Goal: Navigation & Orientation: Find specific page/section

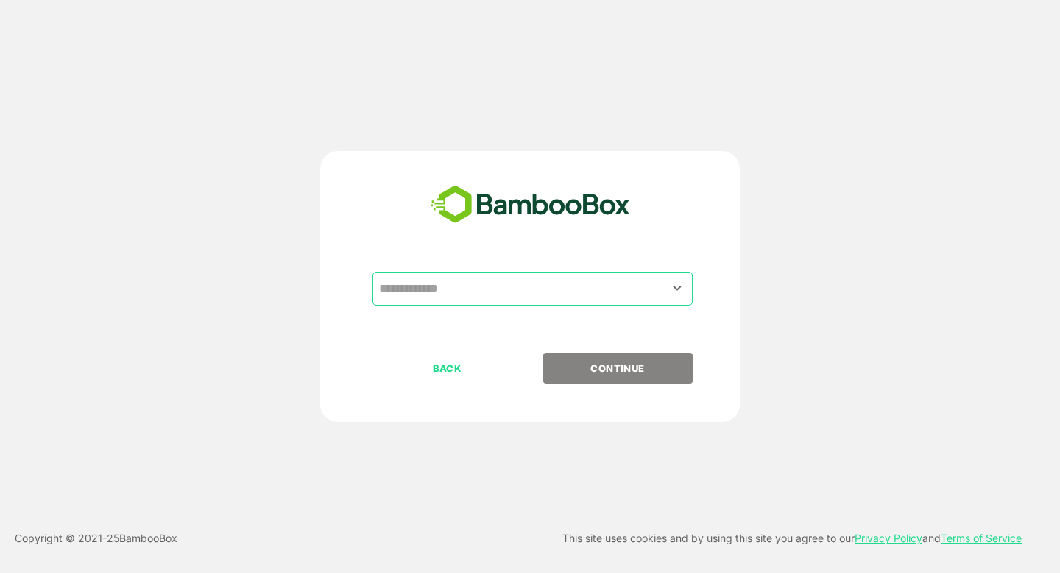
click at [413, 286] on input "text" at bounding box center [532, 289] width 314 height 28
click at [410, 297] on input "text" at bounding box center [532, 289] width 314 height 28
click at [681, 288] on icon "Open" at bounding box center [678, 288] width 18 height 18
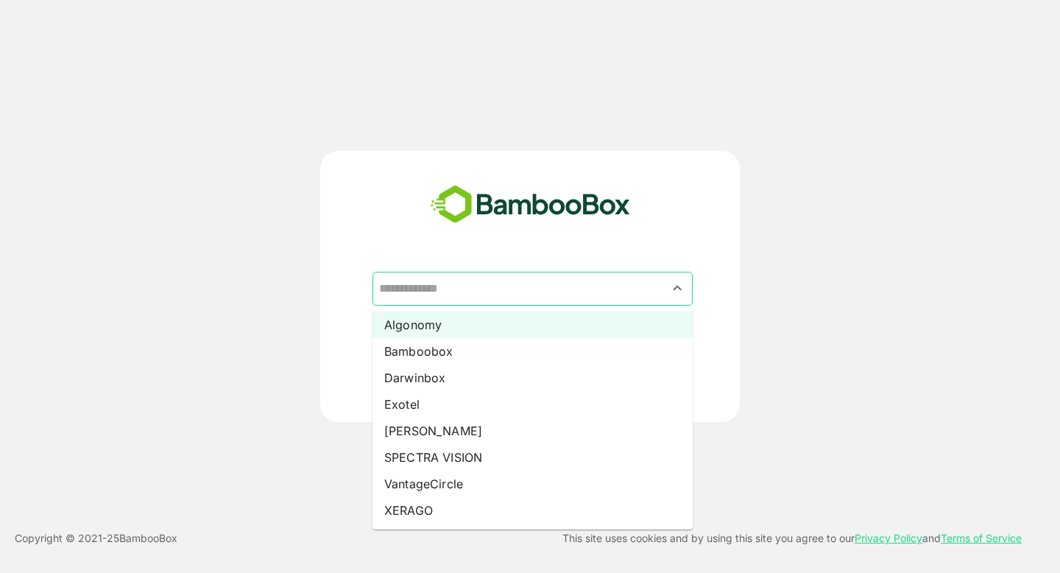
click at [423, 323] on li "Algonomy" at bounding box center [533, 324] width 320 height 27
type input "********"
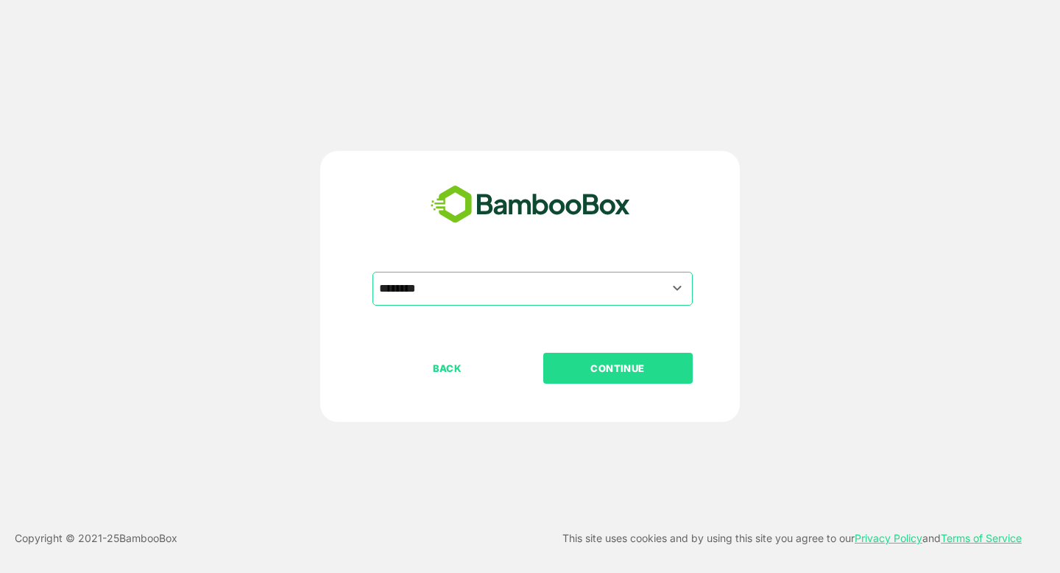
click at [592, 369] on p "CONTINUE" at bounding box center [617, 368] width 147 height 16
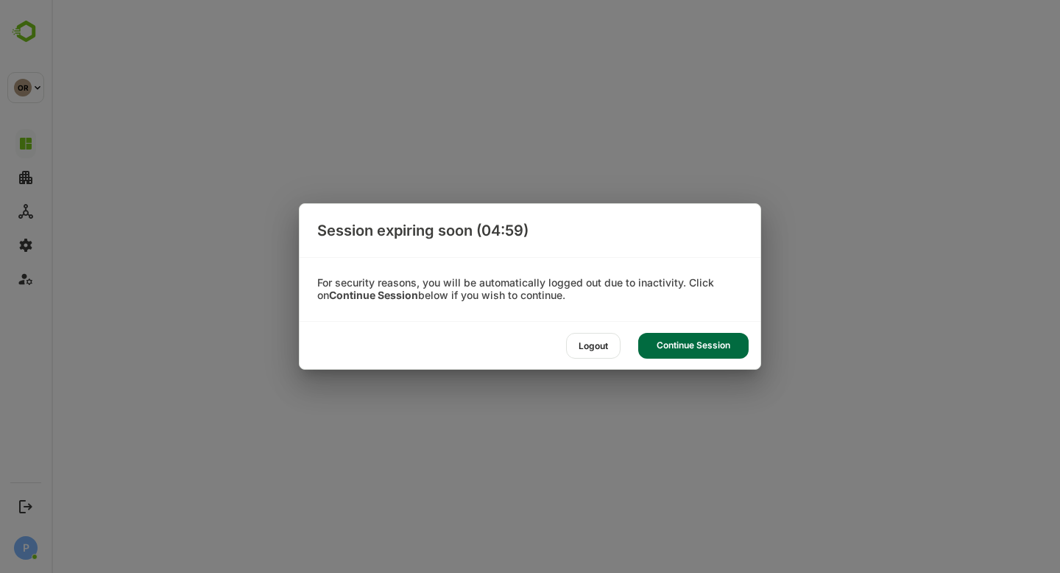
click at [696, 337] on div "Continue Session" at bounding box center [693, 346] width 110 height 26
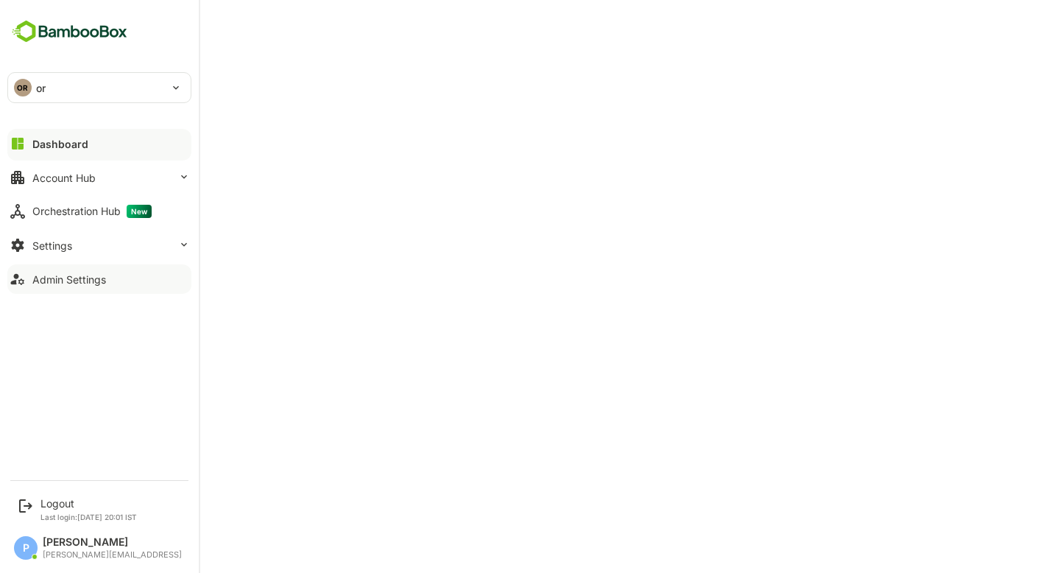
click at [98, 278] on div "Admin Settings" at bounding box center [69, 279] width 74 height 13
click at [118, 153] on button "Dashboard" at bounding box center [99, 143] width 184 height 29
click at [136, 247] on button "Settings" at bounding box center [99, 244] width 184 height 29
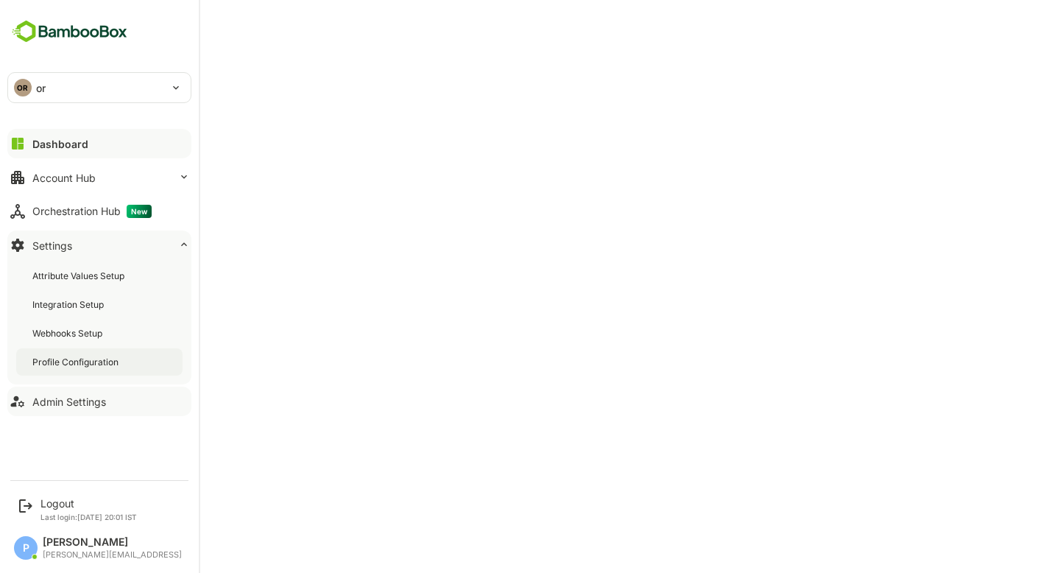
click at [121, 367] on div "Profile Configuration" at bounding box center [99, 361] width 166 height 27
click at [45, 144] on div "Dashboard" at bounding box center [58, 144] width 53 height 13
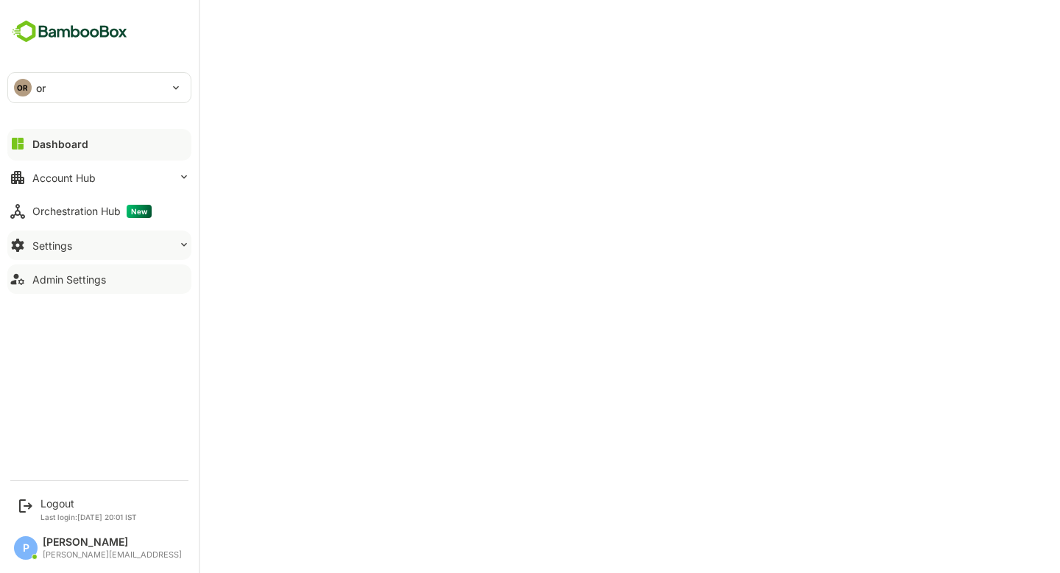
click at [98, 244] on button "Settings" at bounding box center [99, 244] width 184 height 29
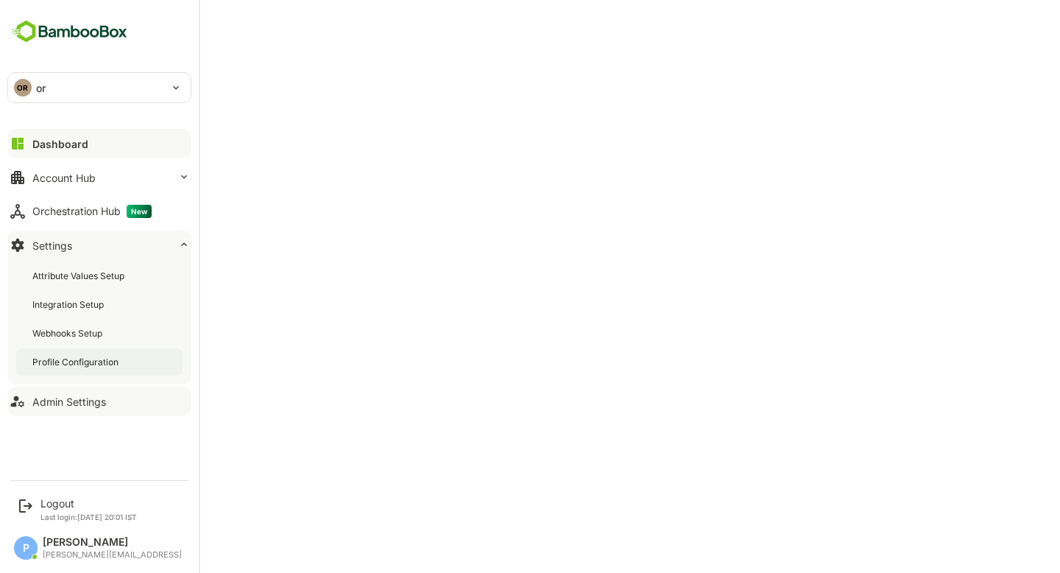
click at [110, 364] on div "Profile Configuration" at bounding box center [76, 362] width 89 height 13
click at [35, 149] on div "Dashboard" at bounding box center [58, 144] width 53 height 13
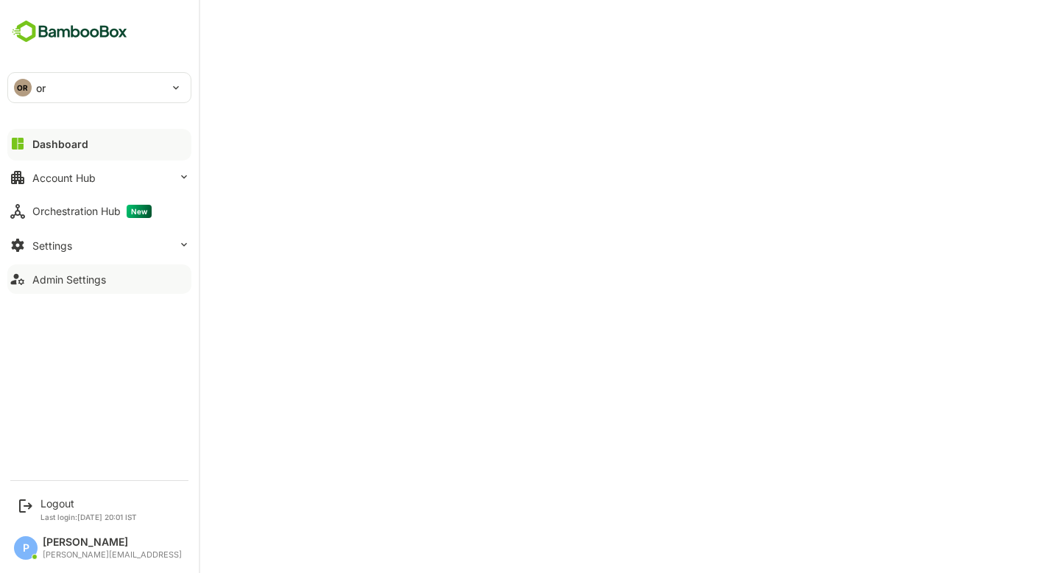
click at [135, 88] on div "OR or" at bounding box center [90, 87] width 165 height 29
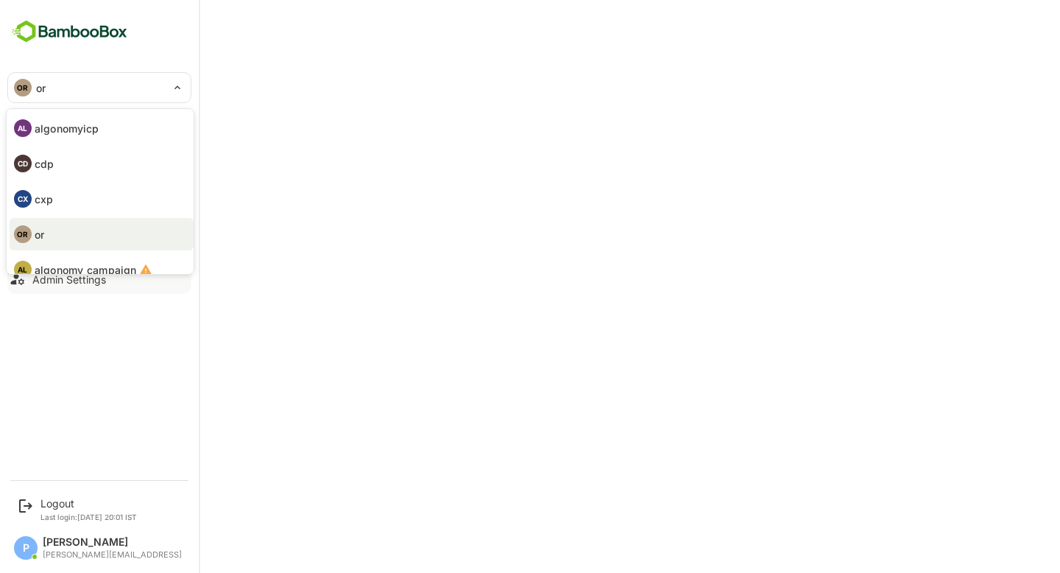
click at [298, 397] on div at bounding box center [530, 286] width 1060 height 573
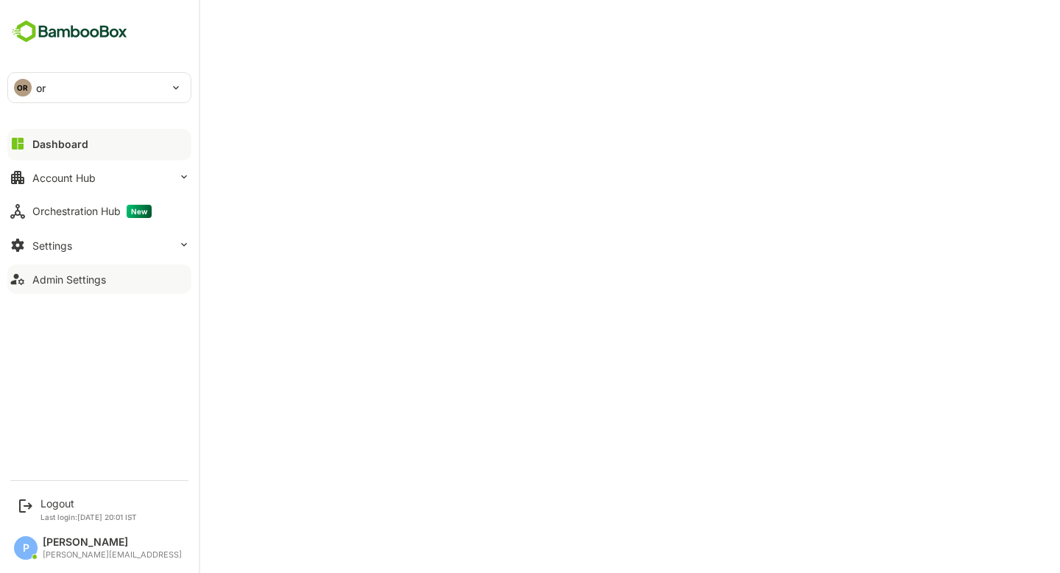
click at [50, 138] on div "Dashboard" at bounding box center [60, 144] width 56 height 13
click at [46, 76] on div "OR or" at bounding box center [90, 87] width 165 height 29
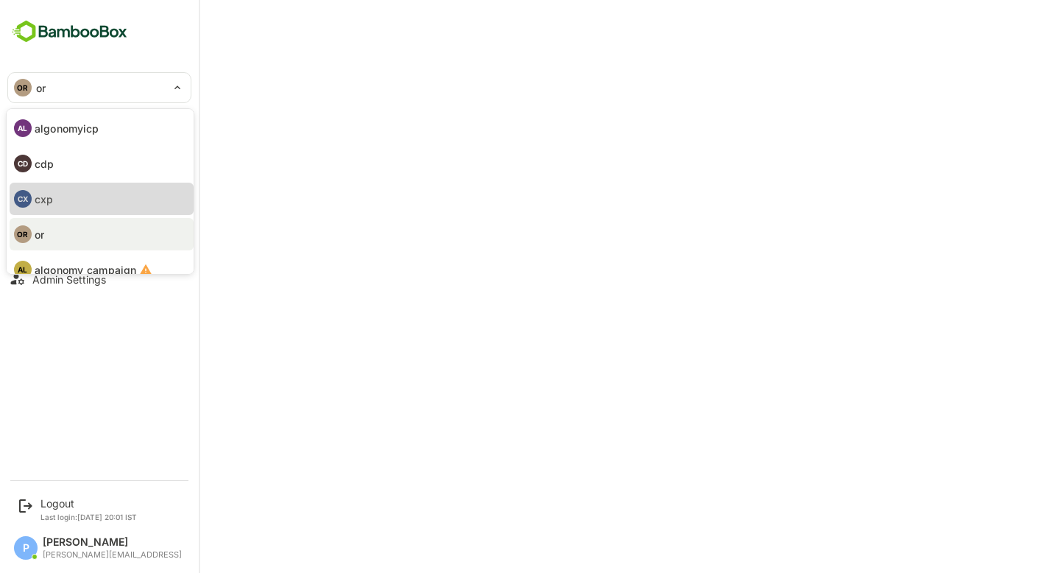
click at [69, 211] on li "CX cxp" at bounding box center [102, 199] width 184 height 32
type input "***"
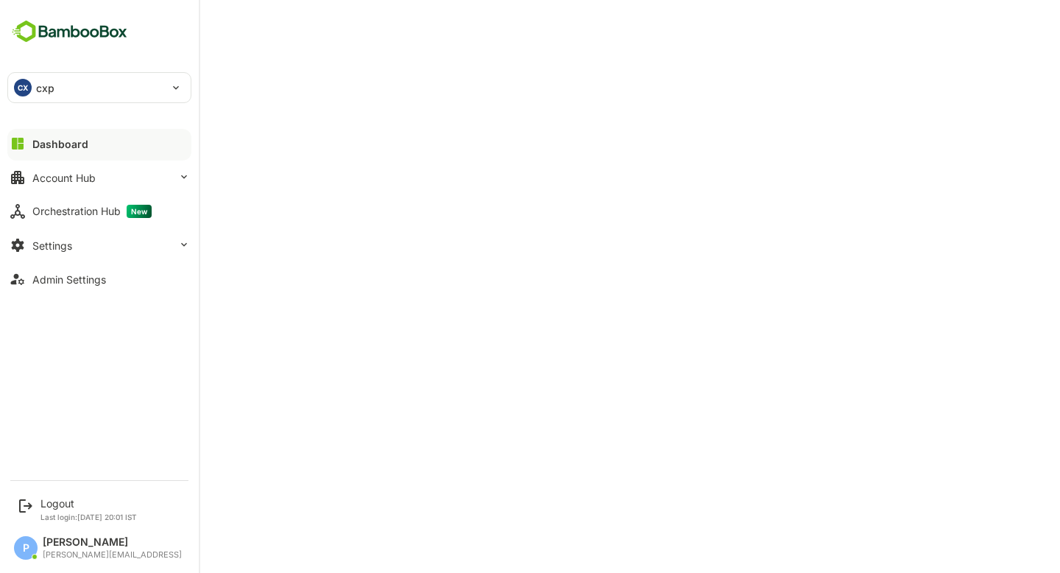
click at [94, 79] on div "CX cxp" at bounding box center [90, 87] width 165 height 29
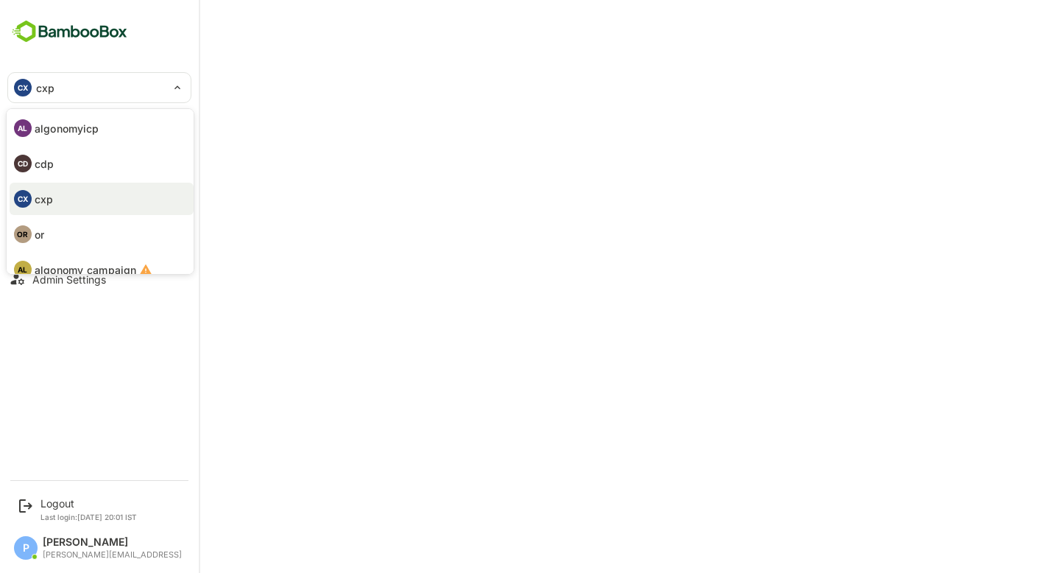
scroll to position [85, 0]
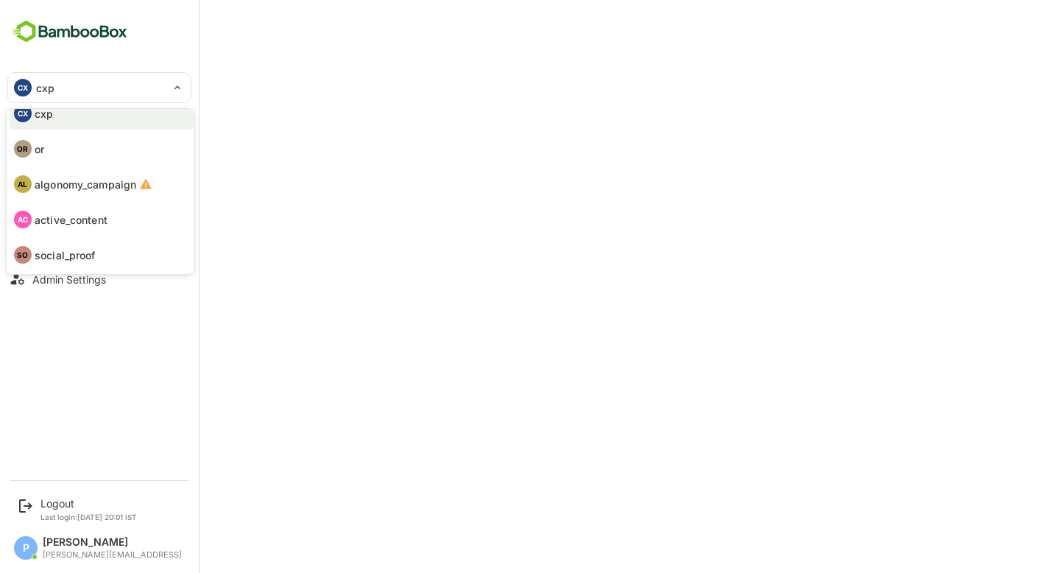
click at [529, 127] on div at bounding box center [530, 286] width 1060 height 573
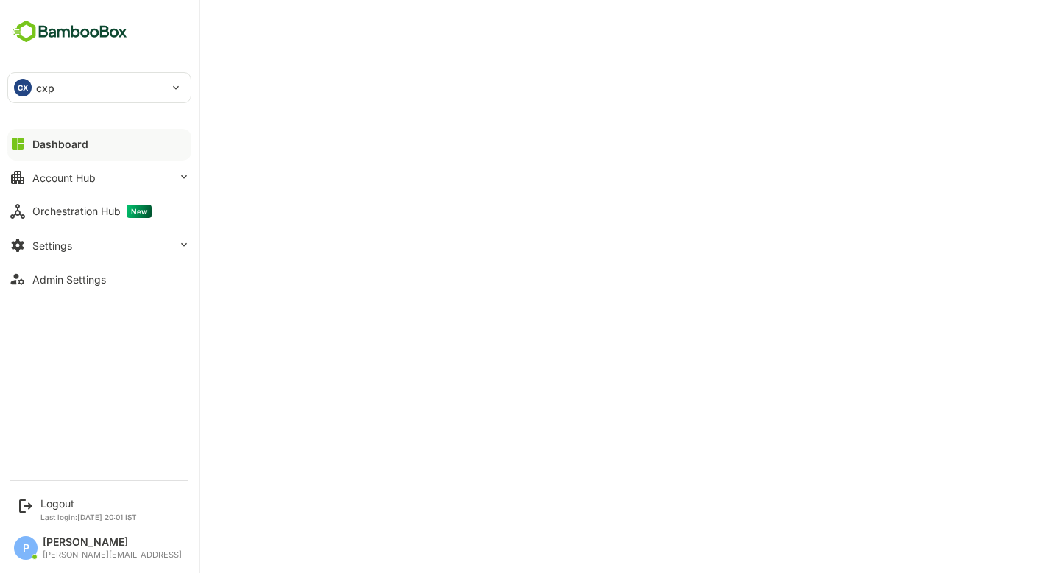
click at [26, 92] on div "CX" at bounding box center [23, 88] width 18 height 18
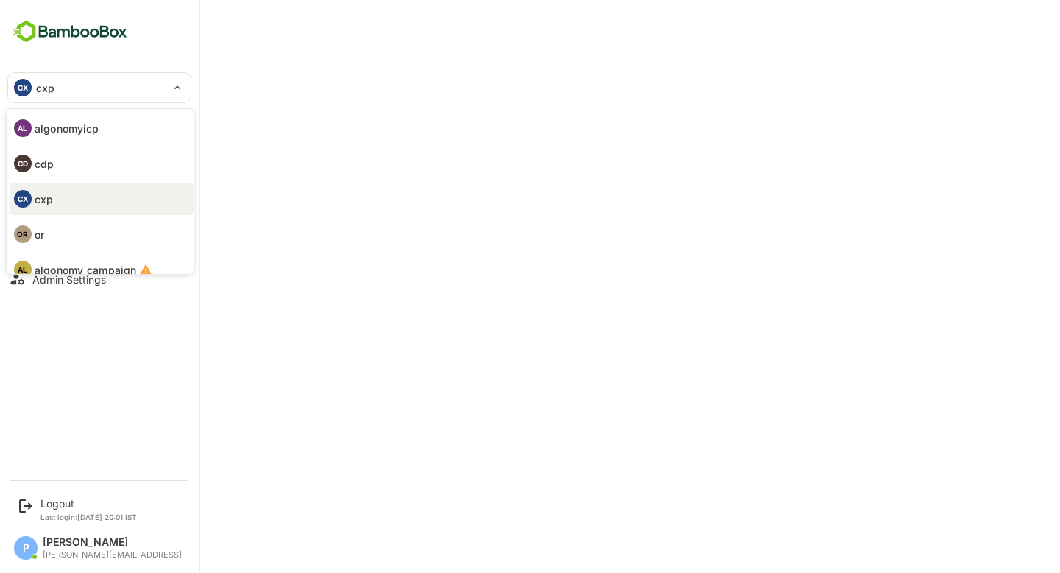
click at [52, 232] on li "OR or" at bounding box center [102, 234] width 184 height 32
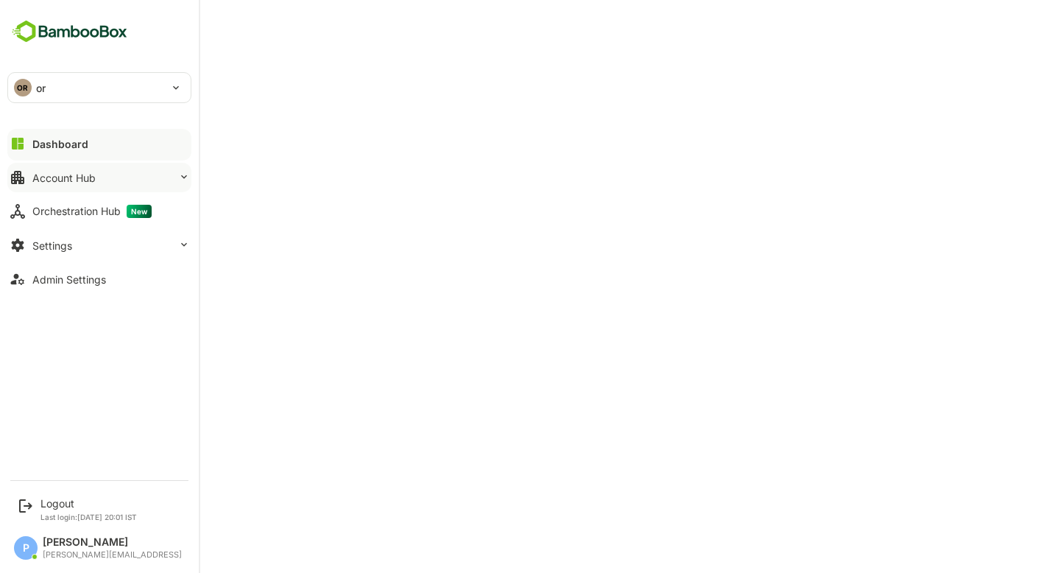
click at [149, 183] on button "Account Hub" at bounding box center [99, 177] width 184 height 29
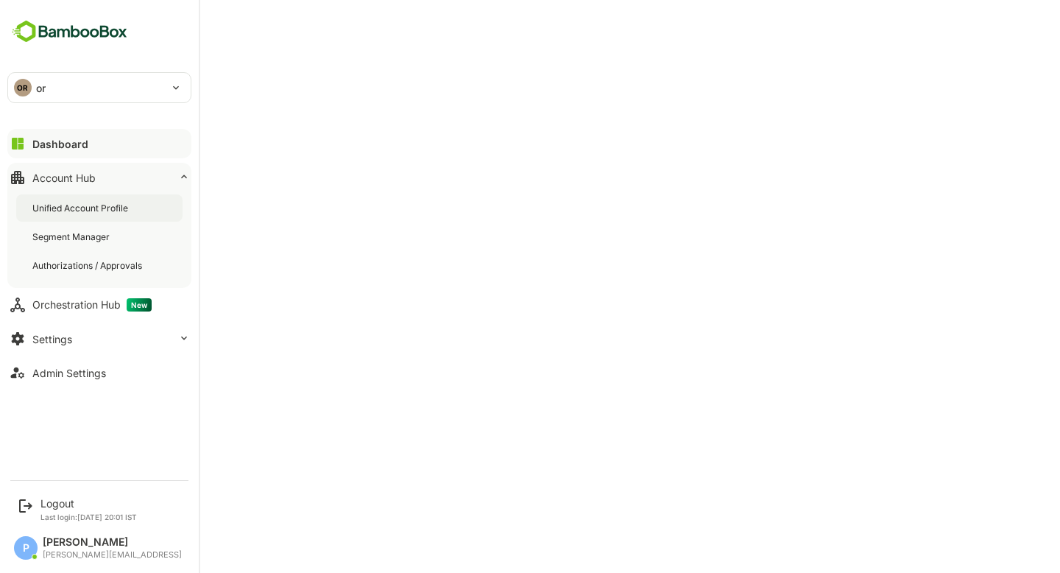
click at [89, 211] on div "Unified Account Profile" at bounding box center [81, 208] width 99 height 13
click at [35, 142] on div "Dashboard" at bounding box center [58, 144] width 53 height 13
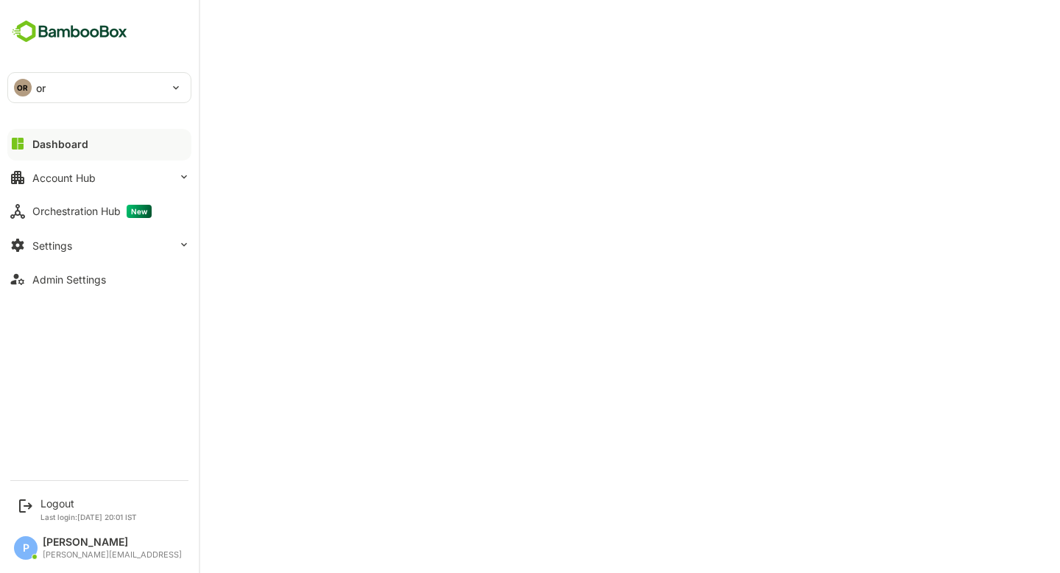
click at [85, 78] on div "OR or" at bounding box center [90, 87] width 165 height 29
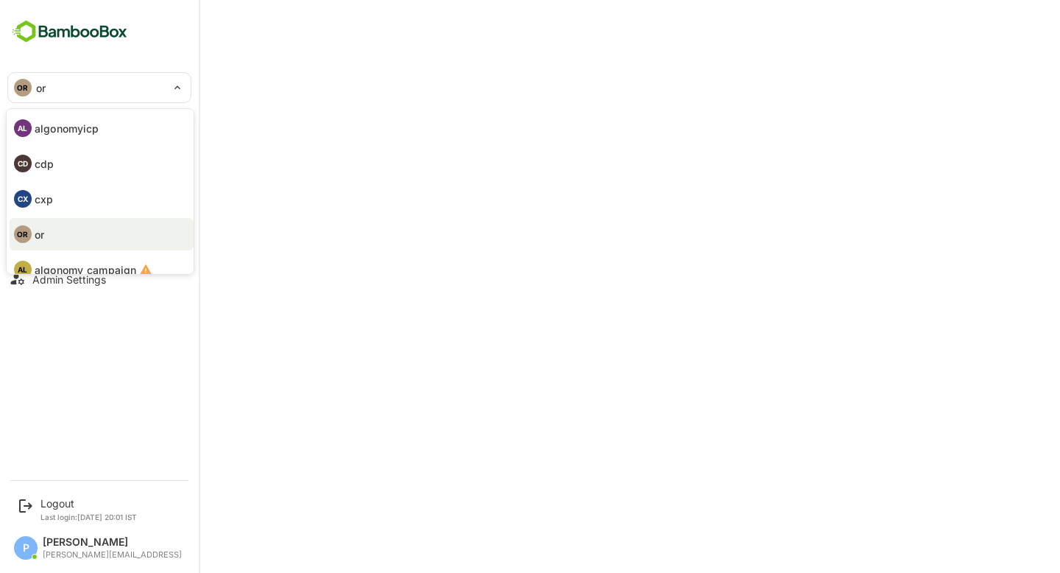
click at [431, 145] on div at bounding box center [530, 286] width 1060 height 573
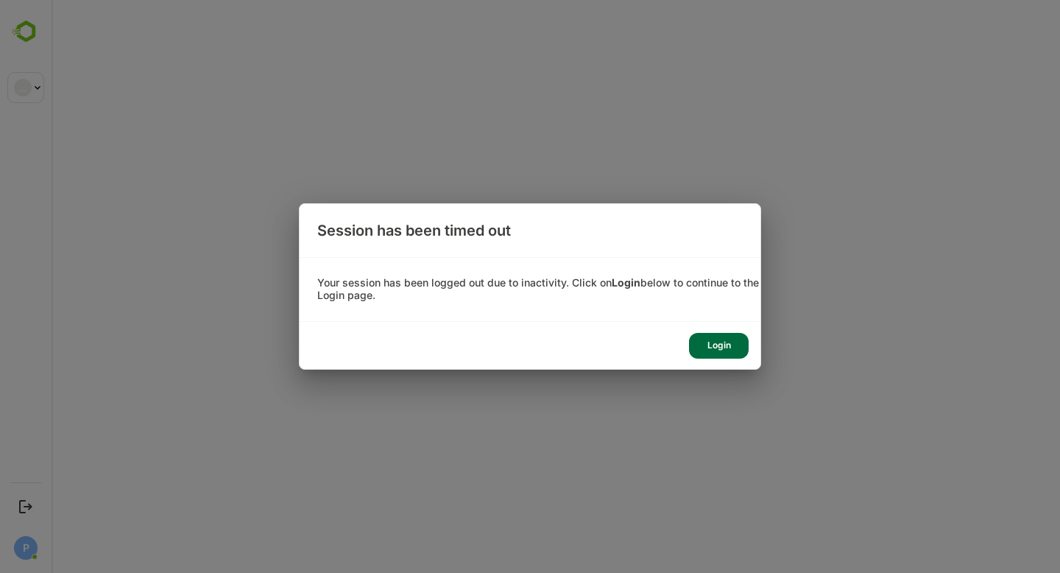
click at [707, 333] on div "Login" at bounding box center [719, 346] width 60 height 26
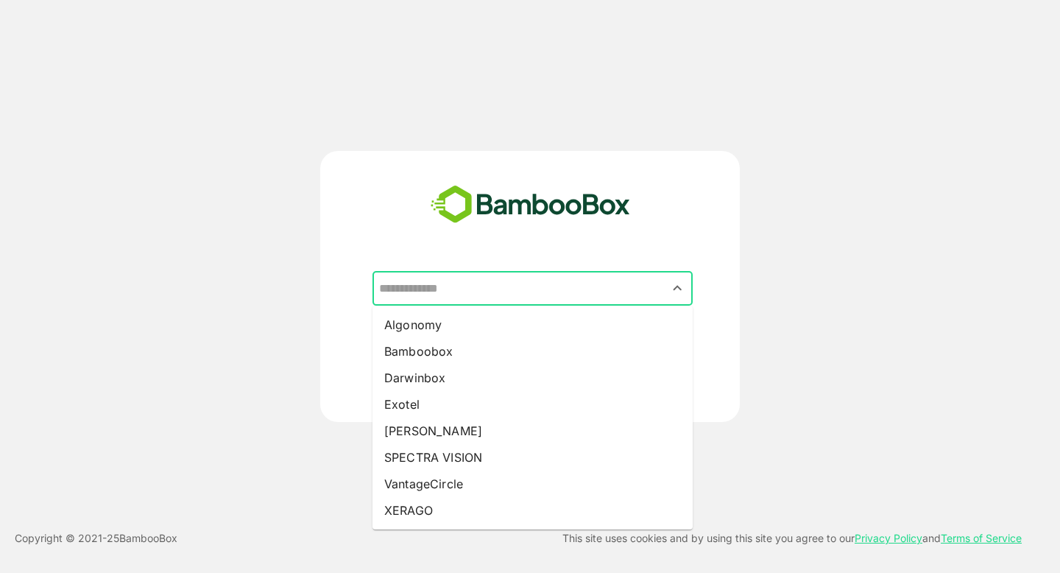
click at [542, 292] on input "text" at bounding box center [532, 289] width 314 height 28
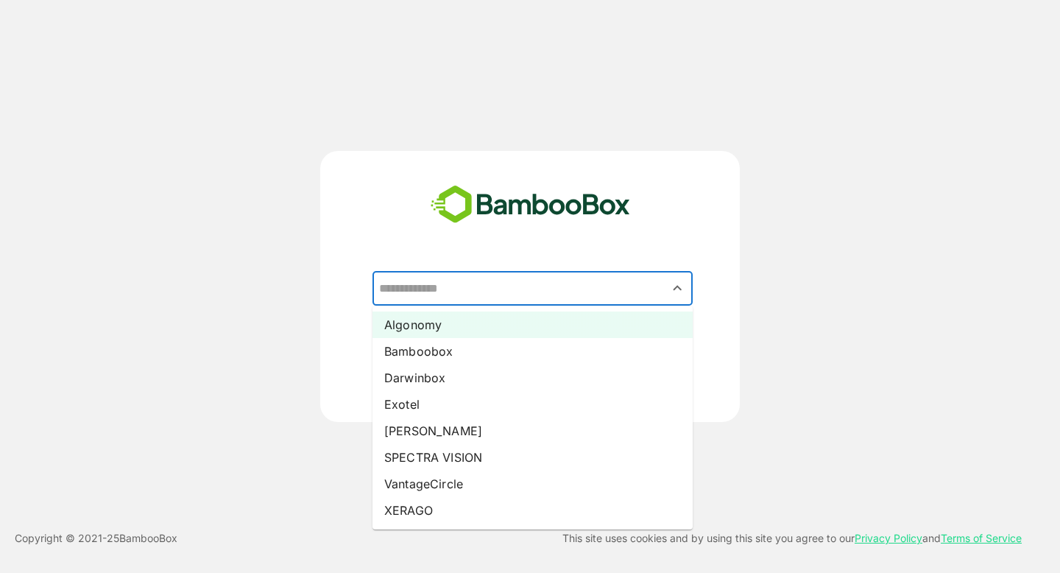
click at [475, 334] on li "Algonomy" at bounding box center [533, 324] width 320 height 27
type input "********"
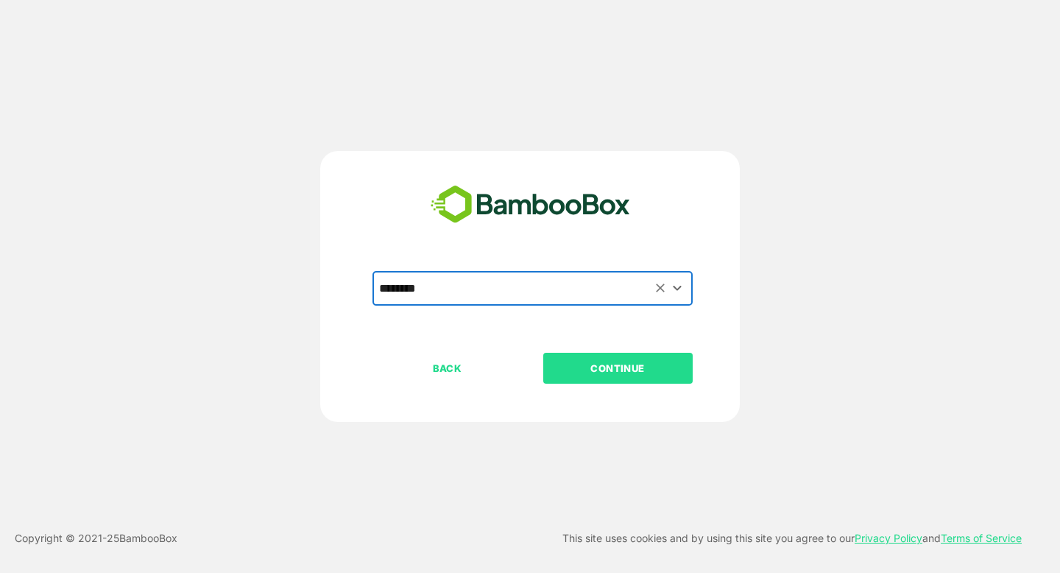
click at [606, 373] on p "CONTINUE" at bounding box center [617, 368] width 147 height 16
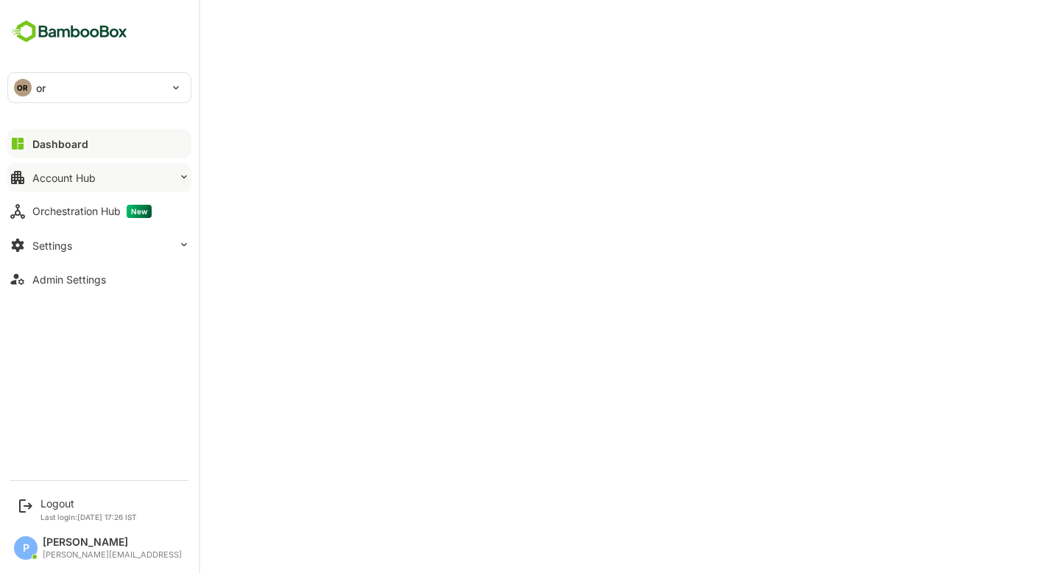
click at [116, 173] on button "Account Hub" at bounding box center [99, 177] width 184 height 29
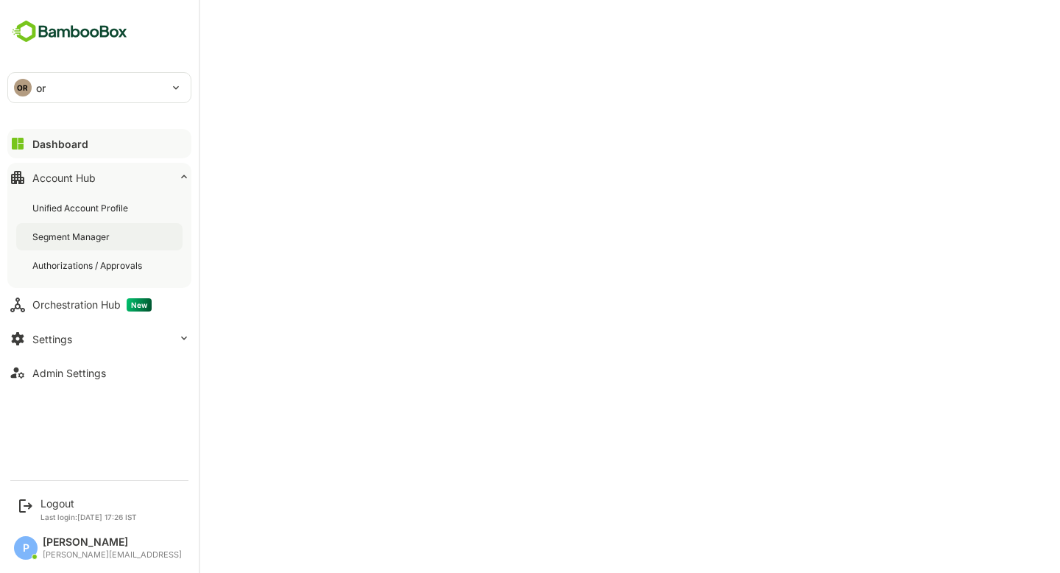
click at [105, 243] on div "Segment Manager" at bounding box center [99, 236] width 166 height 27
click at [55, 152] on button "Dashboard" at bounding box center [99, 143] width 184 height 29
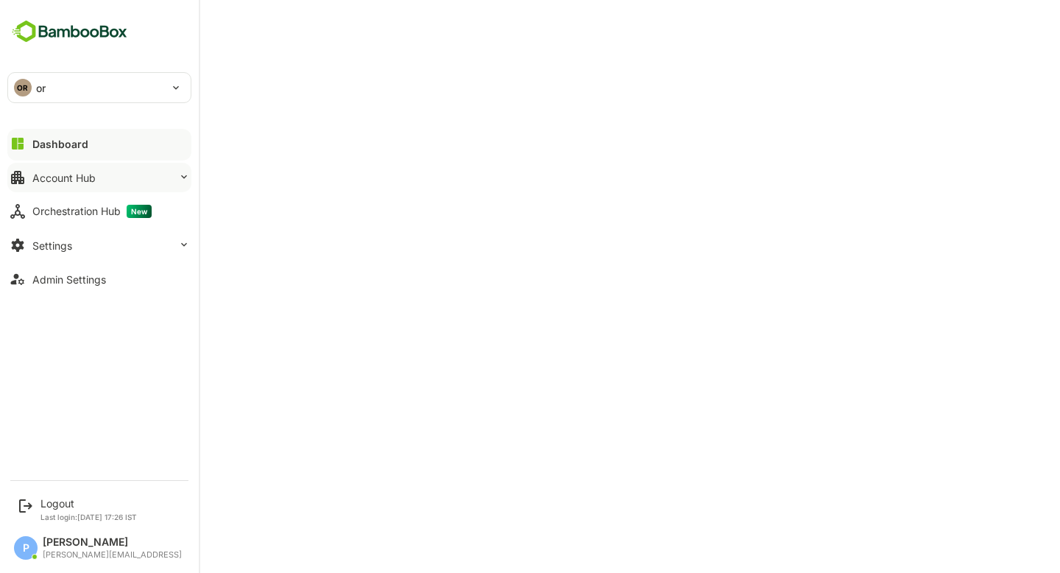
click at [77, 188] on button "Account Hub" at bounding box center [99, 177] width 184 height 29
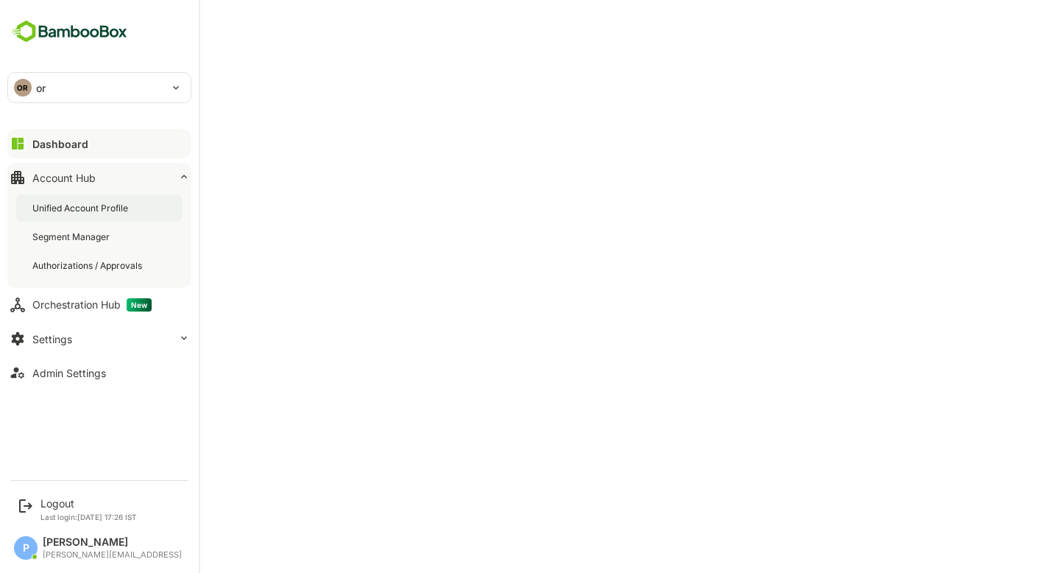
click at [86, 208] on div "Unified Account Profile" at bounding box center [81, 208] width 99 height 13
click at [86, 208] on div "Unified Account Profile" at bounding box center [82, 208] width 101 height 13
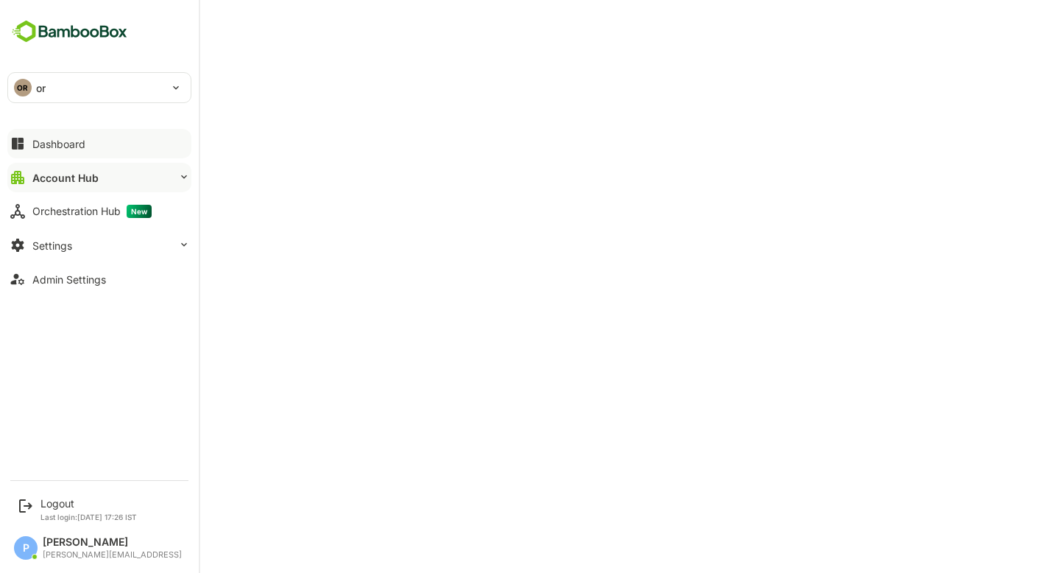
click at [81, 140] on div "Dashboard" at bounding box center [58, 144] width 53 height 13
click at [70, 208] on div "Orchestration Hub New" at bounding box center [91, 211] width 119 height 13
click at [34, 183] on div "Account Hub" at bounding box center [63, 178] width 63 height 13
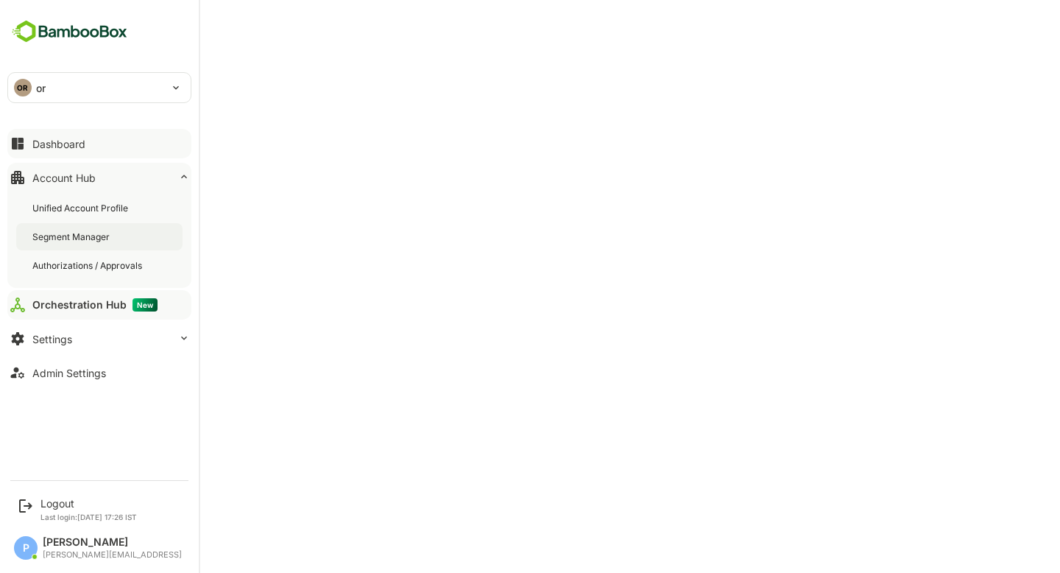
click at [96, 241] on div "Segment Manager" at bounding box center [72, 236] width 80 height 13
click at [63, 315] on button "Orchestration Hub New" at bounding box center [99, 304] width 184 height 29
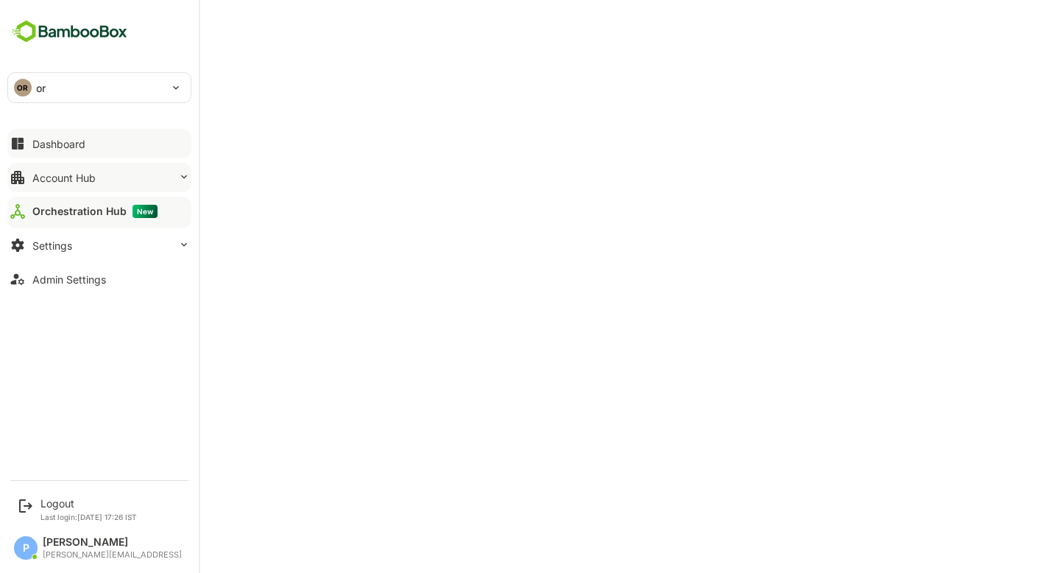
click at [116, 187] on button "Account Hub" at bounding box center [99, 177] width 184 height 29
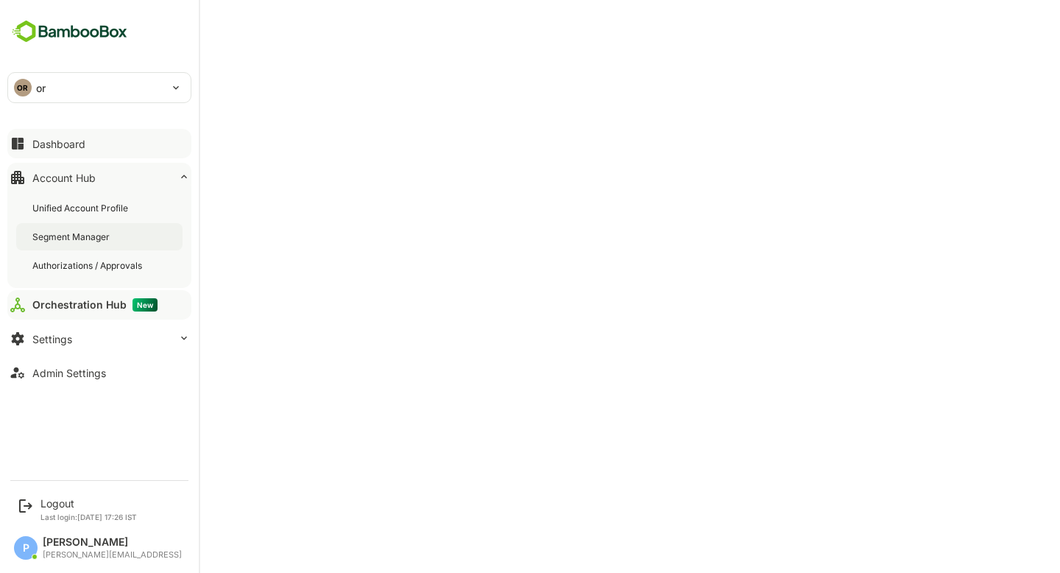
click at [108, 235] on div "Segment Manager" at bounding box center [72, 236] width 80 height 13
click at [81, 202] on div "Unified Account Profile" at bounding box center [81, 208] width 99 height 13
click at [68, 380] on button "Admin Settings" at bounding box center [99, 372] width 184 height 29
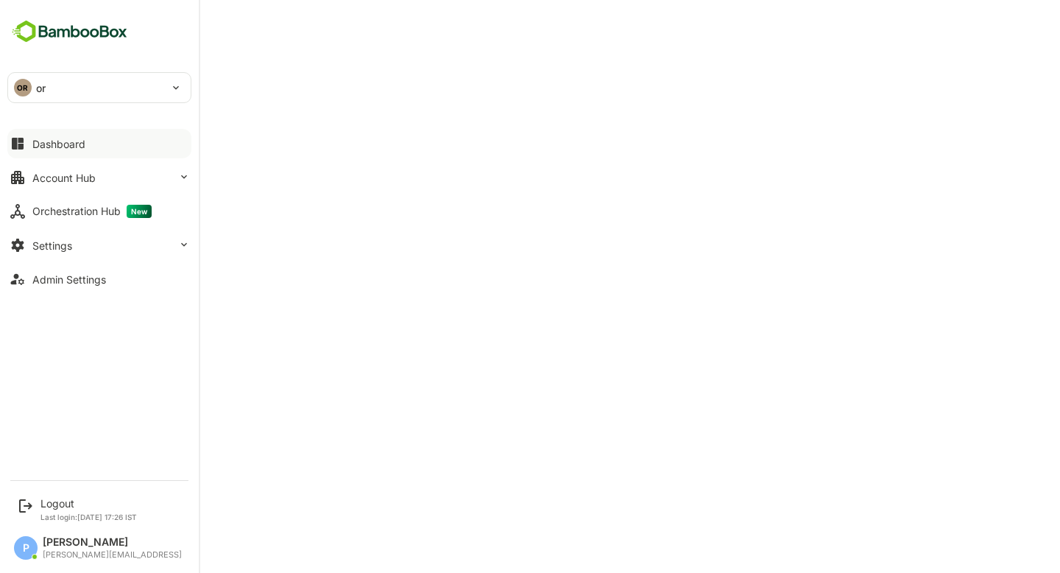
click at [88, 144] on button "Dashboard" at bounding box center [99, 143] width 184 height 29
